Goal: Task Accomplishment & Management: Manage account settings

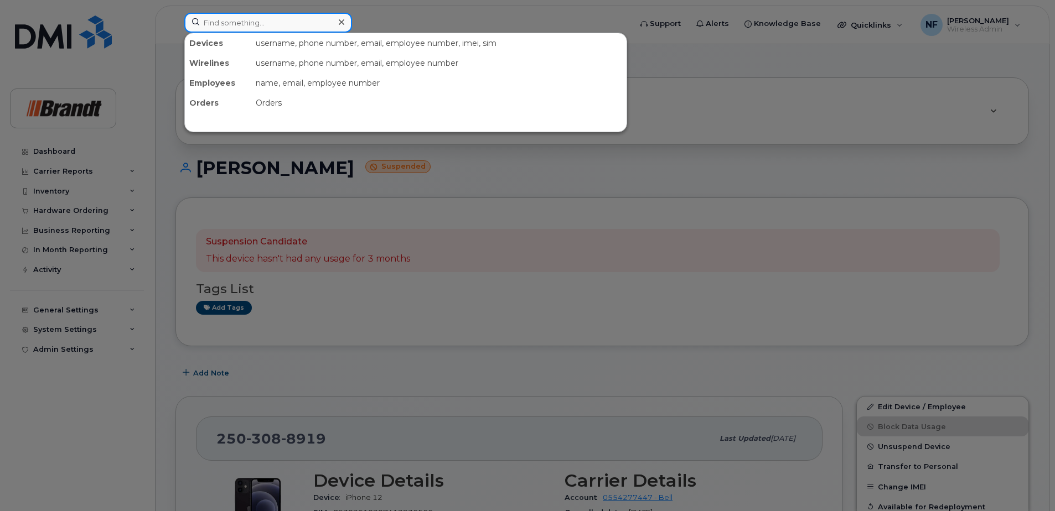
click at [297, 26] on input at bounding box center [268, 23] width 168 height 20
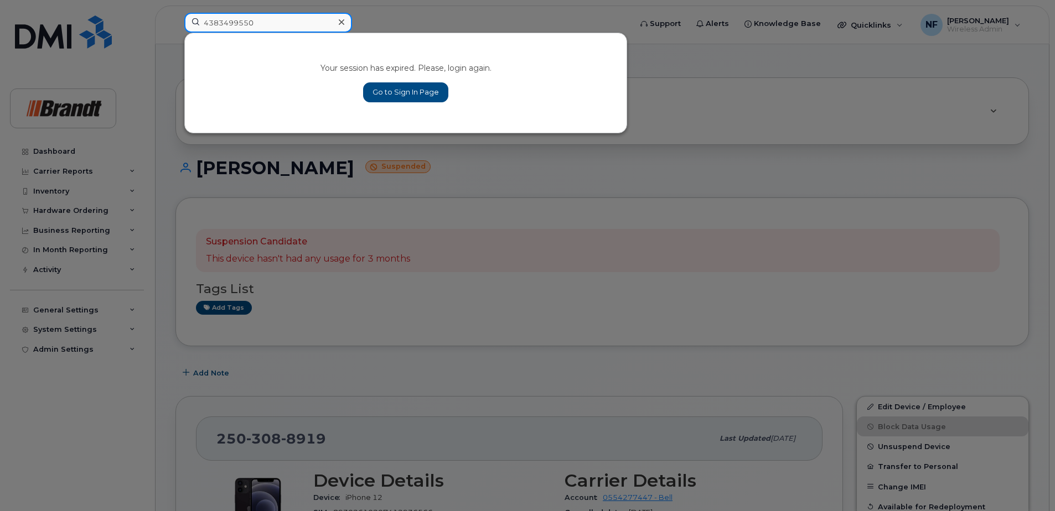
type input "4383499550"
click at [401, 92] on link "Go to Sign In Page" at bounding box center [405, 92] width 85 height 20
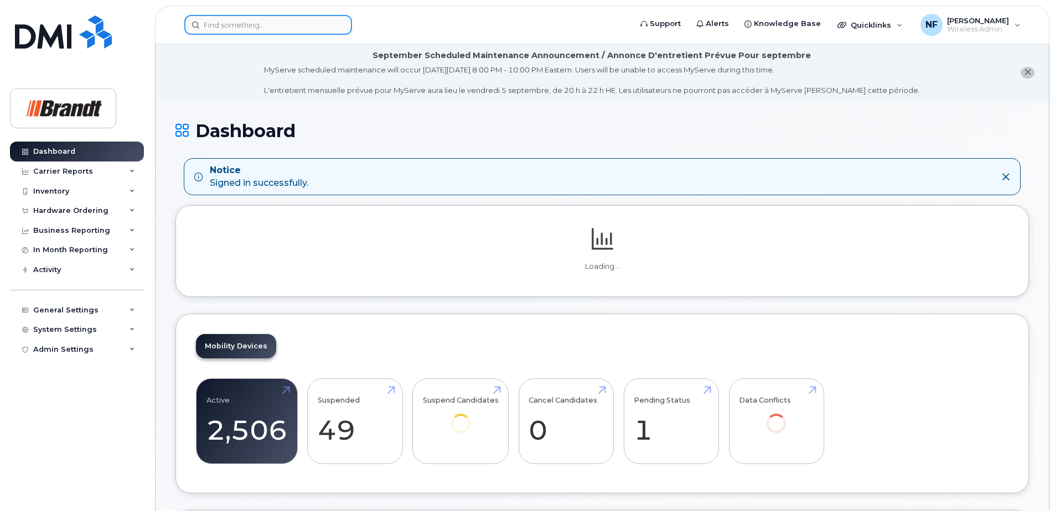
click at [304, 33] on input at bounding box center [268, 25] width 168 height 20
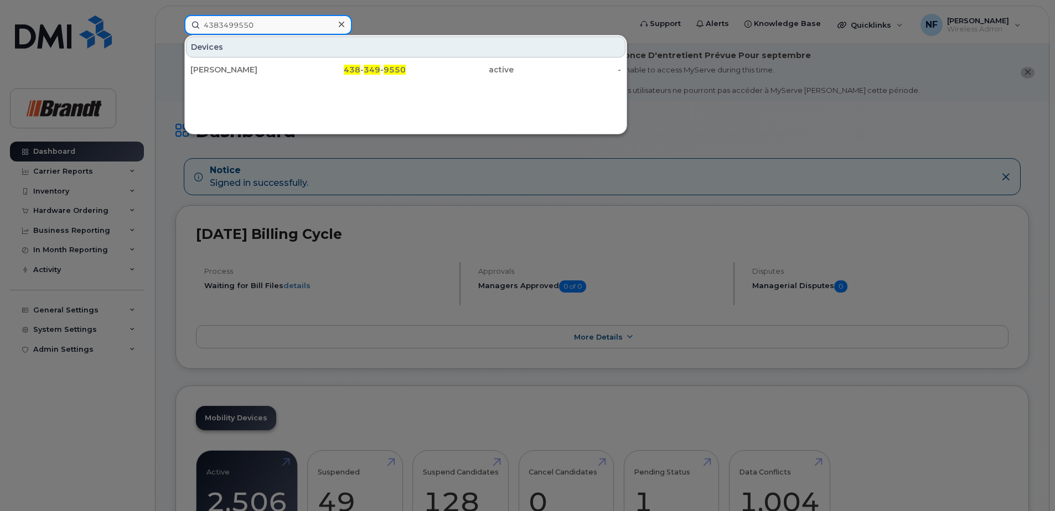
type input "4383499550"
drag, startPoint x: 312, startPoint y: 64, endPoint x: 431, endPoint y: 60, distance: 119.1
click at [312, 64] on div "438 - 349 - 9550" at bounding box center [352, 70] width 108 height 20
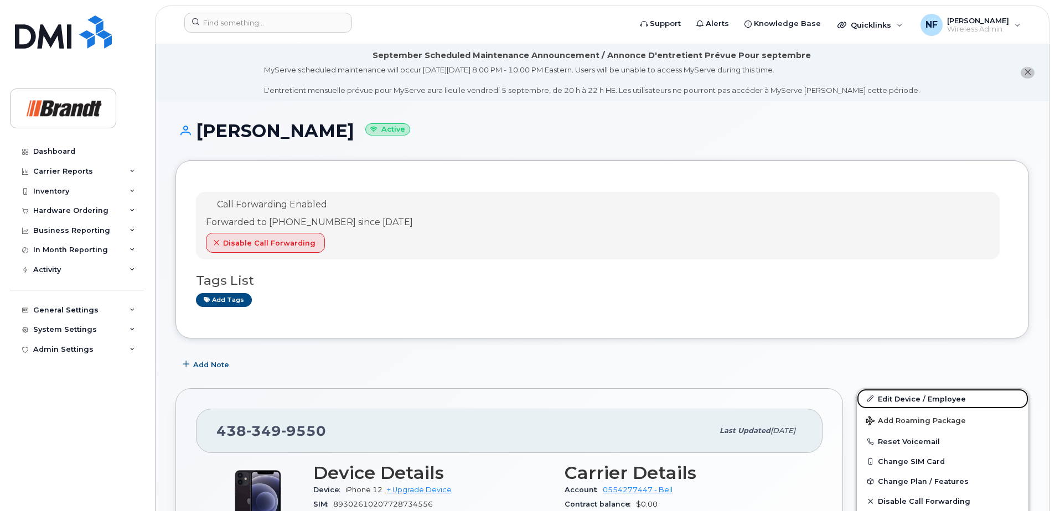
drag, startPoint x: 886, startPoint y: 397, endPoint x: 876, endPoint y: 391, distance: 11.9
click at [887, 397] on link "Edit Device / Employee" at bounding box center [943, 399] width 172 height 20
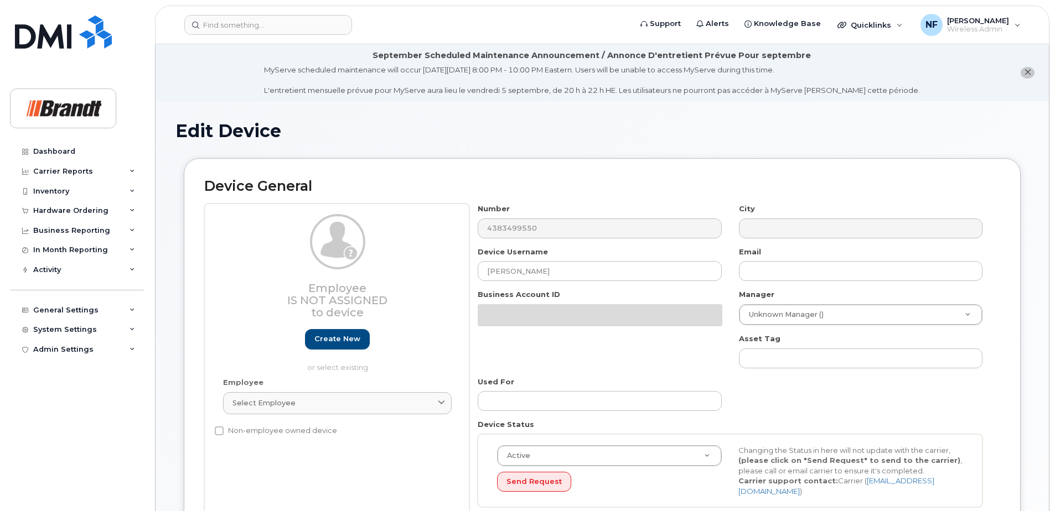
select select "33722384"
select select "34499151"
select select "35132258"
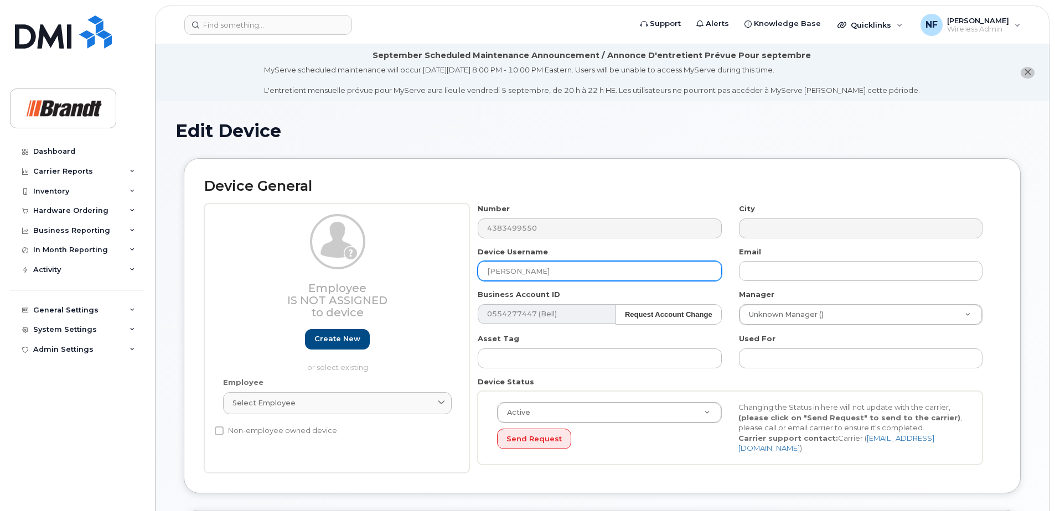
drag, startPoint x: 437, startPoint y: 274, endPoint x: 421, endPoint y: 274, distance: 16.0
click at [421, 274] on div "Employee Is not assigned to device Create new or select existing Employee Selec…" at bounding box center [602, 339] width 796 height 270
click at [556, 269] on input "Patrice Marcil" at bounding box center [600, 271] width 244 height 20
drag, startPoint x: 556, startPoint y: 269, endPoint x: 548, endPoint y: 272, distance: 8.2
click at [548, 272] on input "[PERSON_NAME]" at bounding box center [600, 271] width 244 height 20
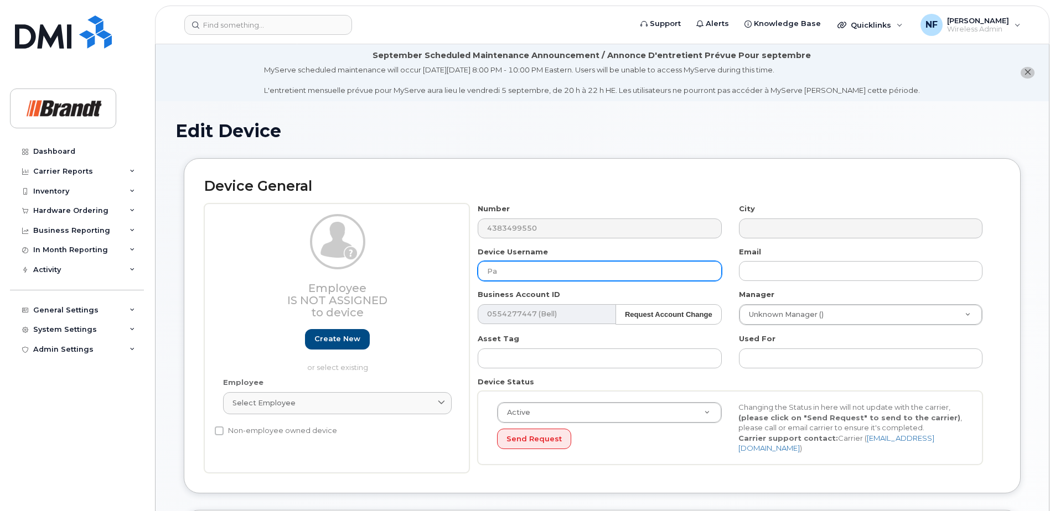
type input "P"
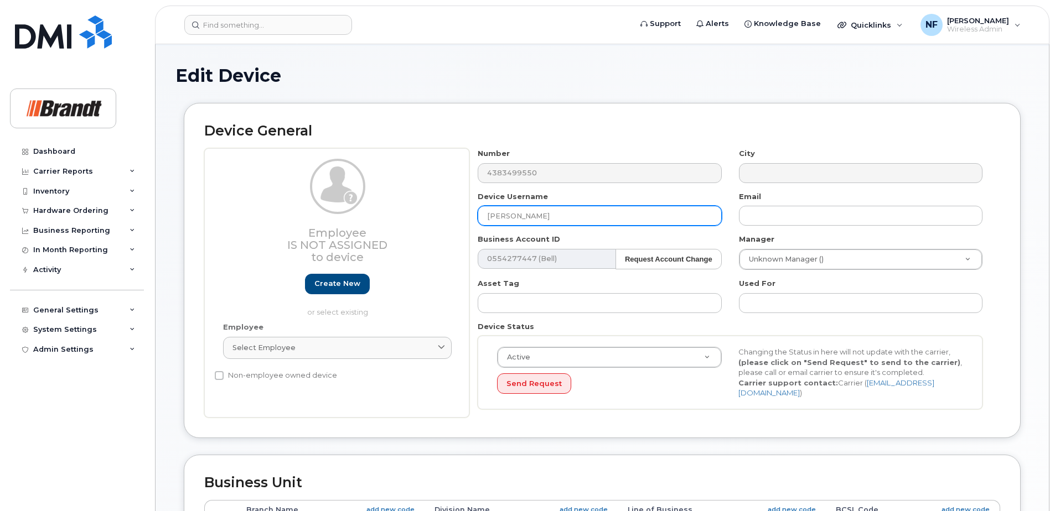
type input "[PERSON_NAME]"
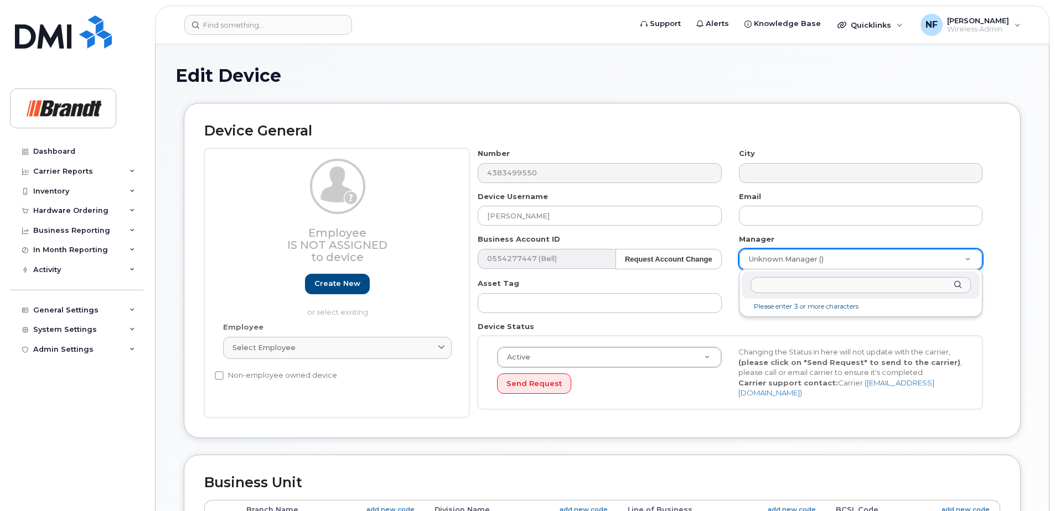
click at [836, 287] on input "text" at bounding box center [860, 285] width 220 height 16
drag, startPoint x: 702, startPoint y: 303, endPoint x: 643, endPoint y: 313, distance: 59.5
click at [643, 313] on body "Support Alerts Knowledge Base Quicklinks Suspend / Cancel Device Change SIM Car…" at bounding box center [527, 460] width 1055 height 1031
type input "seba"
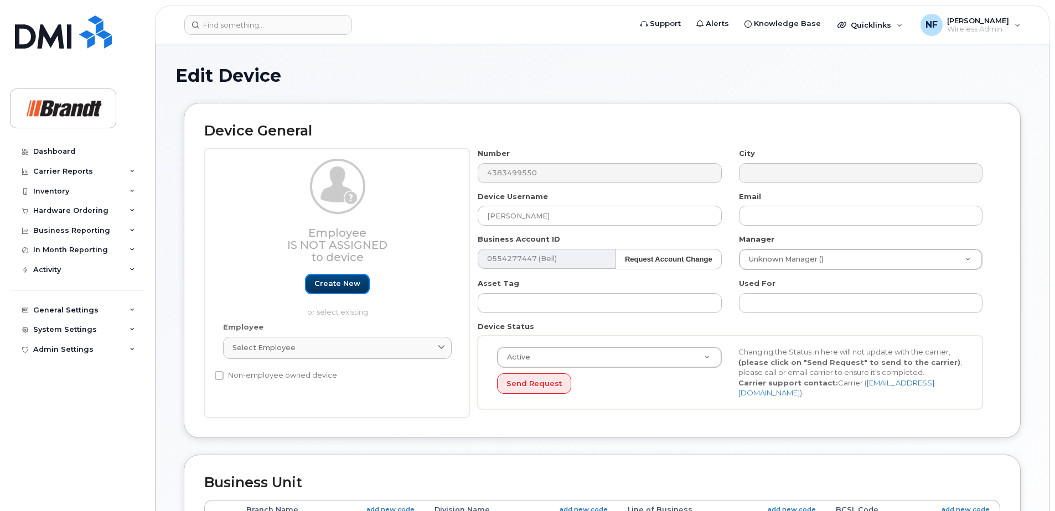
click at [348, 284] on link "Create new" at bounding box center [337, 284] width 65 height 20
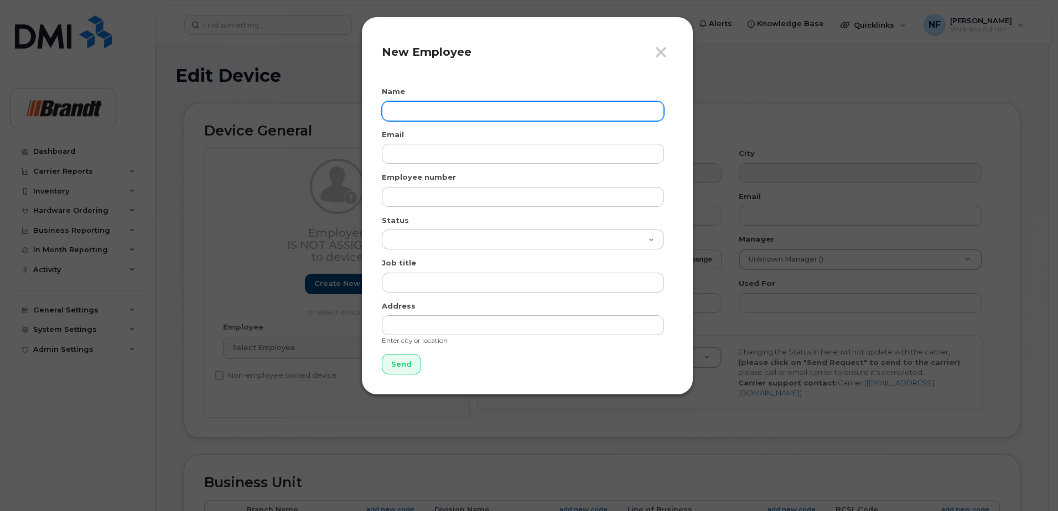
click at [430, 106] on input "text" at bounding box center [523, 111] width 282 height 20
type input "[PERSON_NAME]"
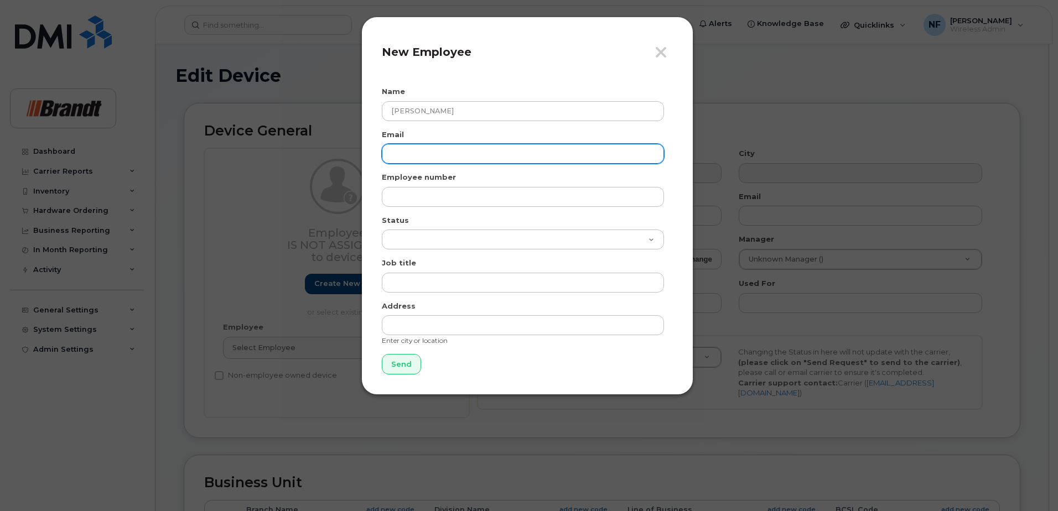
click at [430, 159] on input "email" at bounding box center [523, 154] width 282 height 20
paste input "WMaheux@brandt.ca"
type input "WMaheux@brandt.ca"
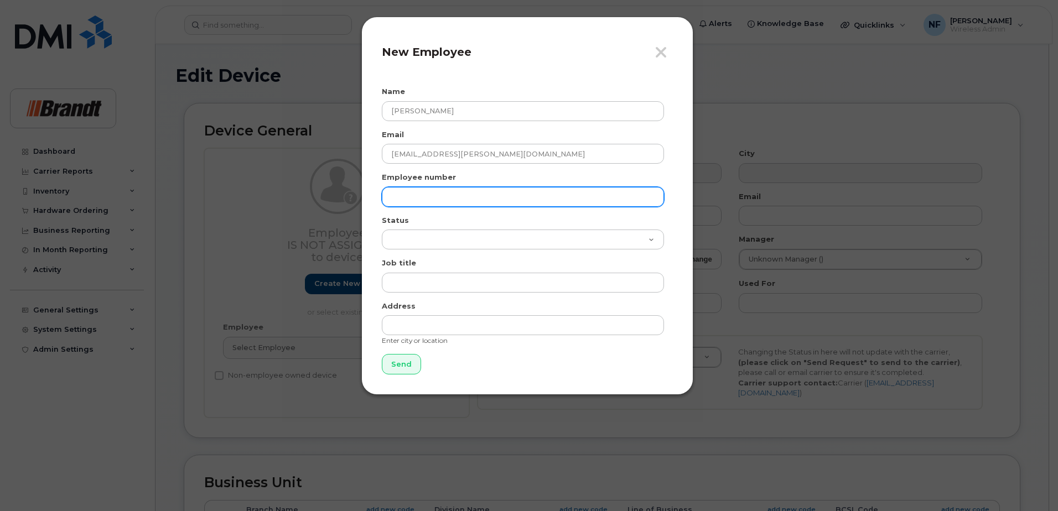
click at [417, 196] on input "text" at bounding box center [523, 197] width 282 height 20
click at [405, 204] on input "text" at bounding box center [523, 197] width 282 height 20
paste input "Maheuwi"
type input "Maheuwi"
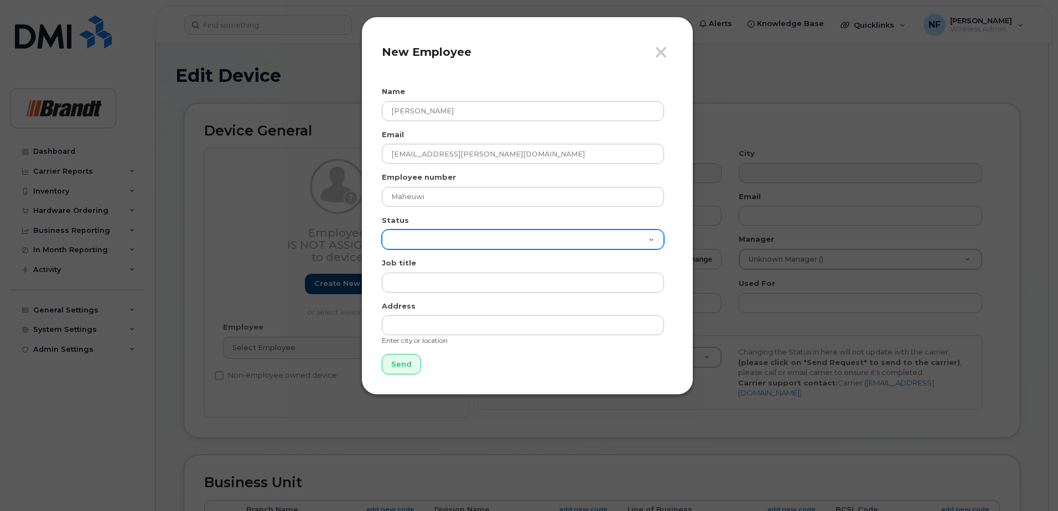
click at [426, 238] on select "Active On-Leave Long Term Short Term Maternity Leave Temp Layoff Inactive" at bounding box center [523, 240] width 282 height 20
select select "active"
click at [382, 230] on select "Active On-Leave Long Term Short Term Maternity Leave Temp Layoff Inactive" at bounding box center [523, 240] width 282 height 20
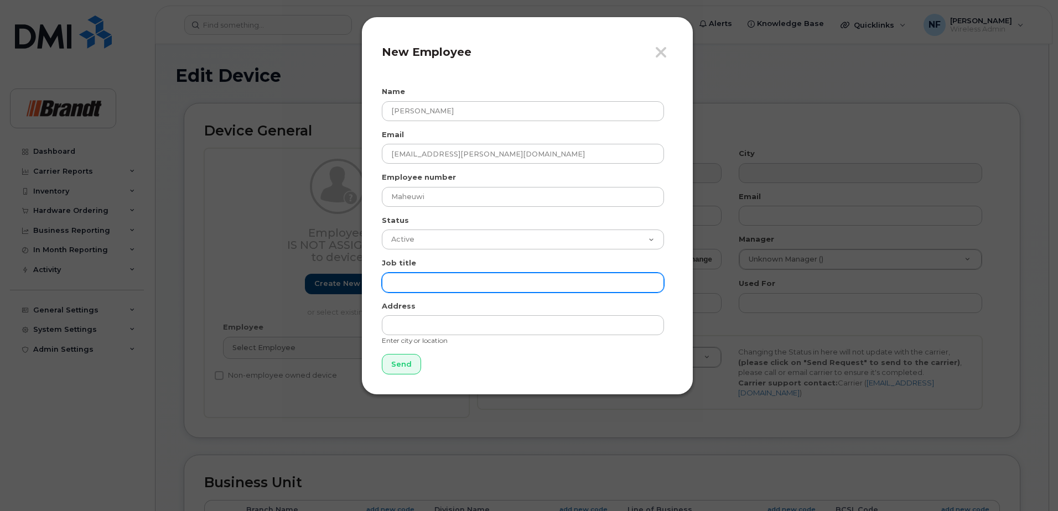
click at [433, 278] on input "text" at bounding box center [523, 283] width 282 height 20
type input "WPS - CWP Only"
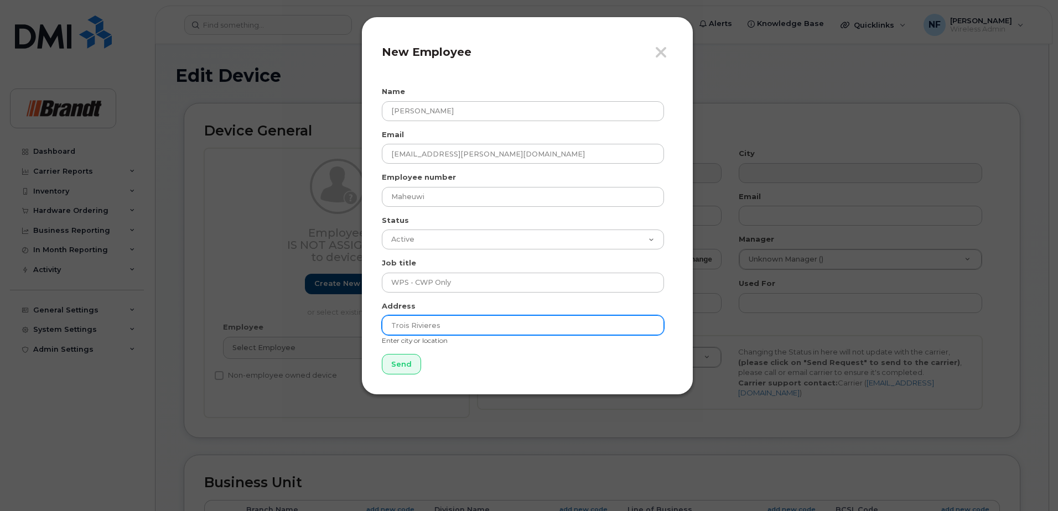
drag, startPoint x: 462, startPoint y: 324, endPoint x: 360, endPoint y: 324, distance: 101.3
click at [360, 324] on div "Close New Employee Name William Maheux Email WMaheux@brandt.ca Employee number …" at bounding box center [529, 255] width 1058 height 511
type input "Brossard"
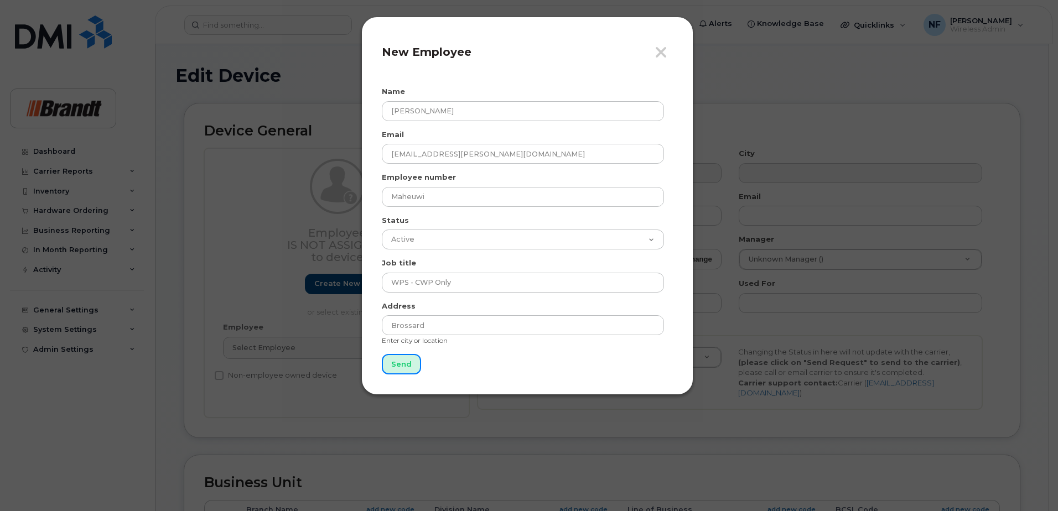
click at [409, 368] on input "Send" at bounding box center [401, 364] width 39 height 20
type input "Send"
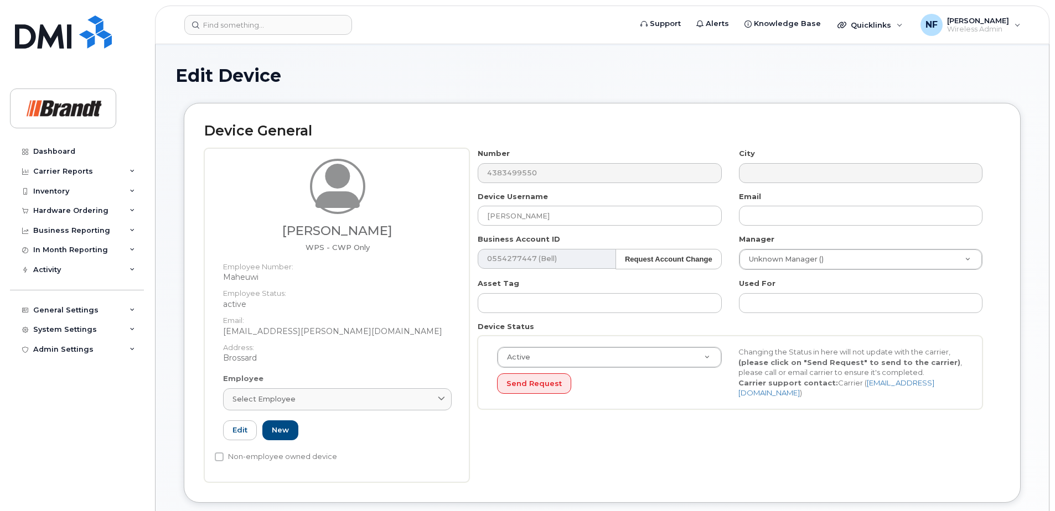
scroll to position [277, 0]
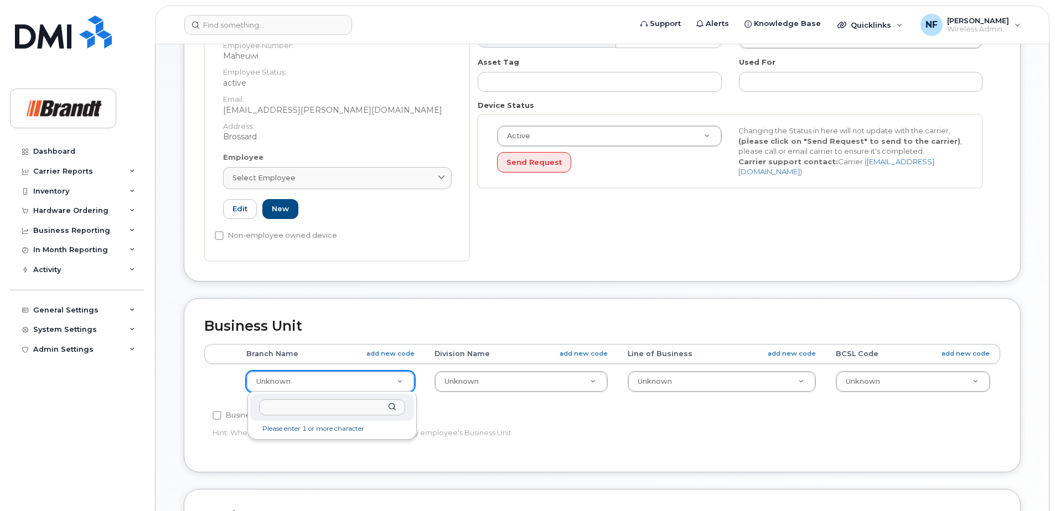
click at [314, 405] on input "text" at bounding box center [332, 408] width 147 height 16
type input "brossard"
type input "34499206"
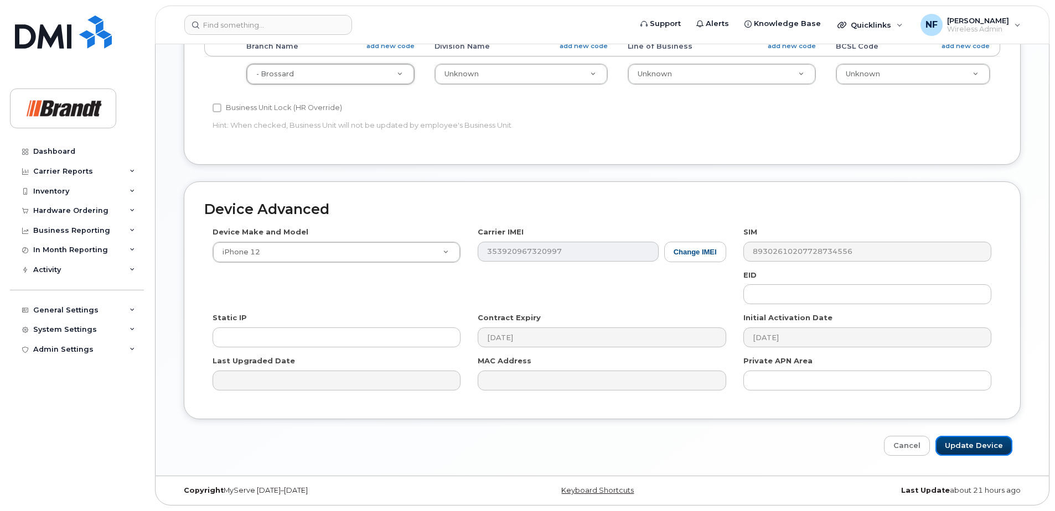
click at [991, 448] on input "Update Device" at bounding box center [973, 446] width 77 height 20
type input "Saving..."
